Goal: Task Accomplishment & Management: Manage account settings

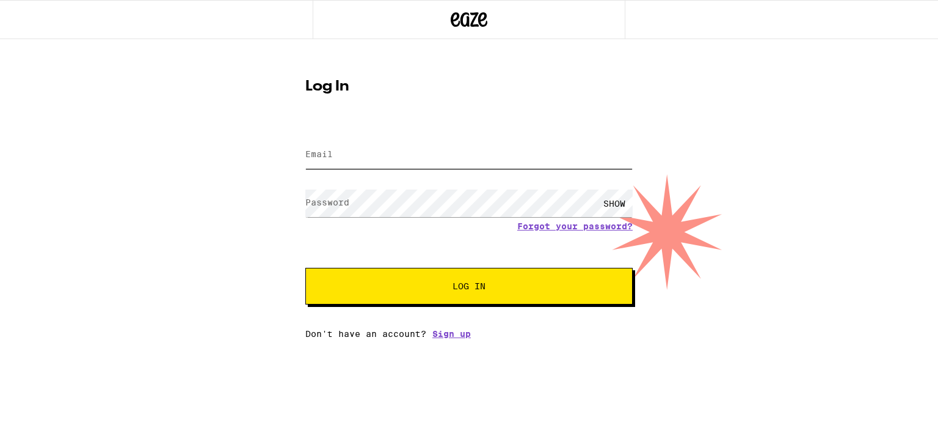
click at [368, 152] on input "Email" at bounding box center [468, 154] width 327 height 27
type input "[EMAIL_ADDRESS][DOMAIN_NAME]"
click at [305, 268] on button "Log In" at bounding box center [468, 286] width 327 height 37
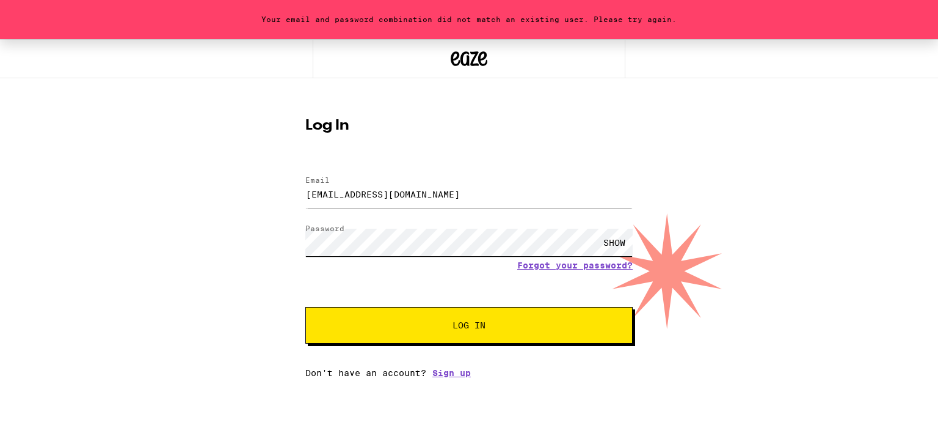
click at [305, 307] on button "Log In" at bounding box center [468, 325] width 327 height 37
click at [359, 186] on input "[EMAIL_ADDRESS][DOMAIN_NAME]" at bounding box center [468, 193] width 327 height 27
